Goal: Navigation & Orientation: Find specific page/section

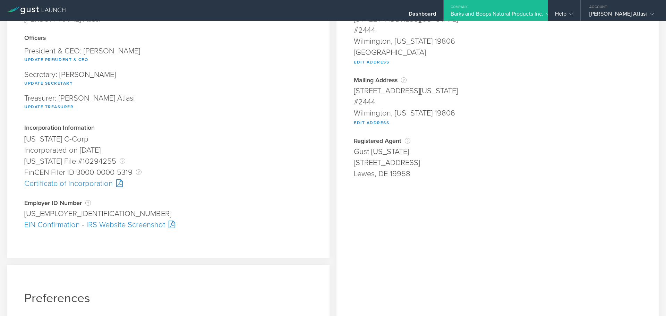
scroll to position [82, 0]
click at [145, 223] on div "EIN Confirmation - IRS Website Screenshot" at bounding box center [168, 224] width 288 height 11
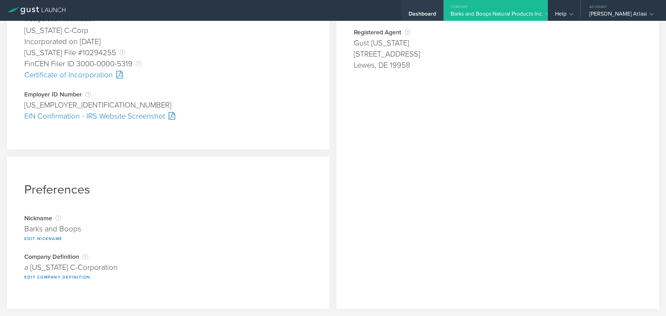
click at [413, 4] on div "Dashboard" at bounding box center [423, 10] width 42 height 21
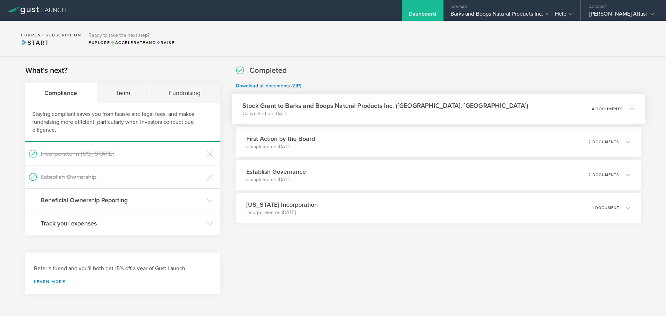
click at [405, 105] on h3 "Stock Grant to Barks and Boops Natural Products Inc. (Alberta, Canada)" at bounding box center [385, 105] width 286 height 9
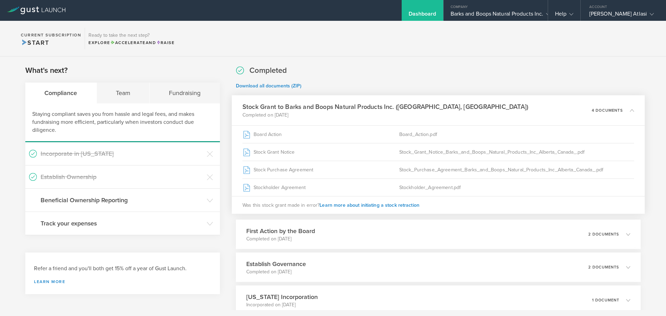
click at [405, 105] on h3 "Stock Grant to Barks and Boops Natural Products Inc. (Alberta, Canada)" at bounding box center [385, 106] width 286 height 9
